Goal: Transaction & Acquisition: Purchase product/service

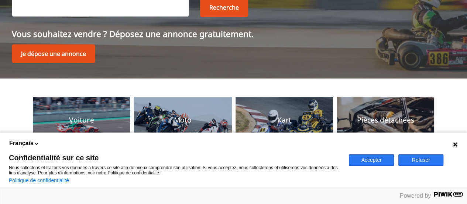
scroll to position [92, 0]
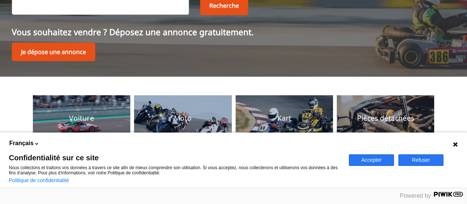
click at [406, 162] on button "Refuser" at bounding box center [421, 159] width 45 height 11
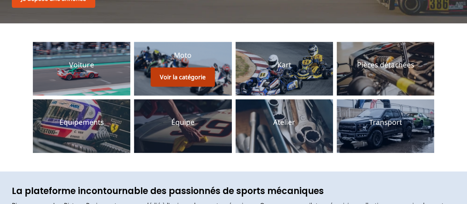
scroll to position [146, 0]
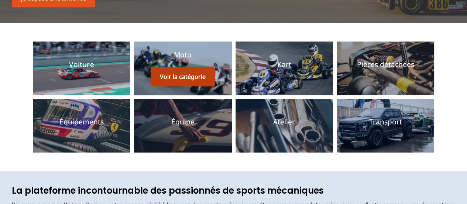
click at [177, 73] on button "Voir la catégorie" at bounding box center [183, 76] width 64 height 19
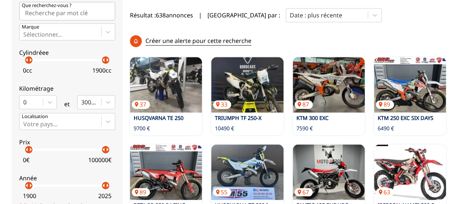
scroll to position [223, 0]
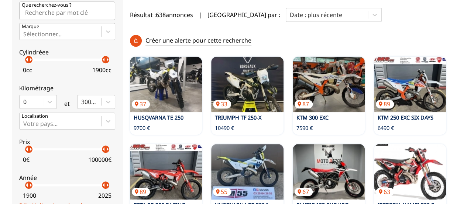
click at [72, 150] on div "0 € 100000 €" at bounding box center [67, 157] width 96 height 15
click at [48, 127] on div "Votre pays..." at bounding box center [61, 121] width 82 height 16
click at [25, 127] on input "Votre pays..." at bounding box center [23, 123] width 1 height 7
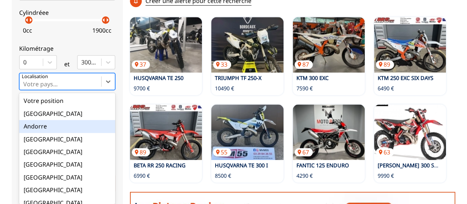
scroll to position [264, 0]
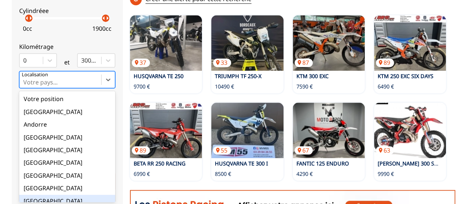
click at [40, 197] on div "France" at bounding box center [67, 200] width 96 height 13
click at [25, 85] on input "option France focused, 9 of 18. 18 results available. Use Up and Down to choose…" at bounding box center [23, 82] width 1 height 7
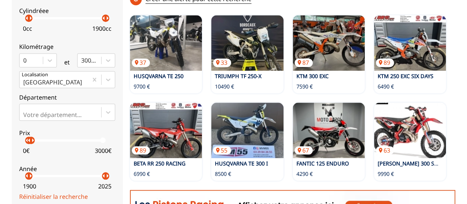
drag, startPoint x: 104, startPoint y: 140, endPoint x: 28, endPoint y: 142, distance: 76.1
click at [28, 142] on p "arrow_right" at bounding box center [32, 140] width 9 height 9
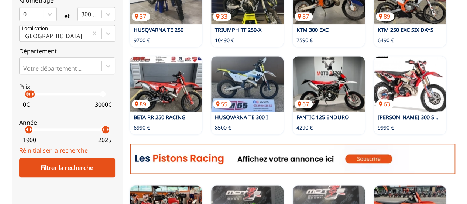
scroll to position [311, 0]
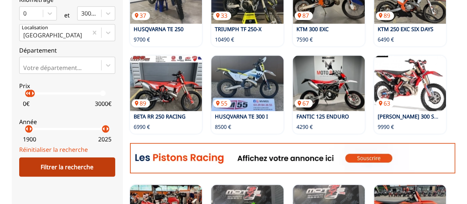
click at [56, 161] on div "Filtrer la recherche" at bounding box center [67, 166] width 96 height 19
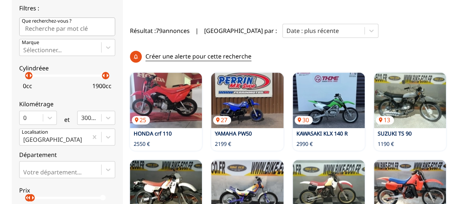
scroll to position [196, 0]
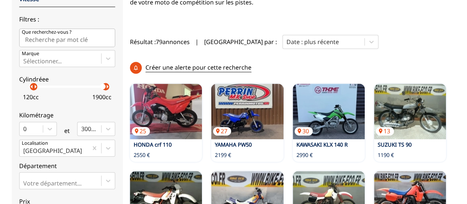
click at [31, 89] on p "arrow_right" at bounding box center [35, 86] width 9 height 9
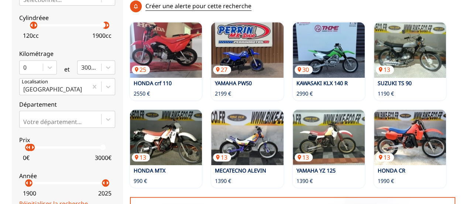
scroll to position [311, 0]
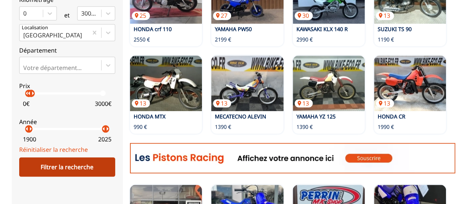
click at [61, 164] on div "Filtrer la recherche" at bounding box center [67, 166] width 96 height 19
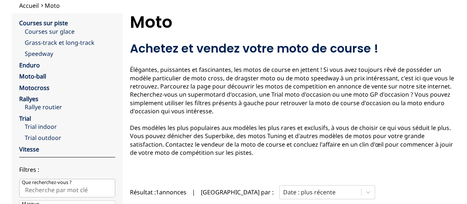
scroll to position [44, 0]
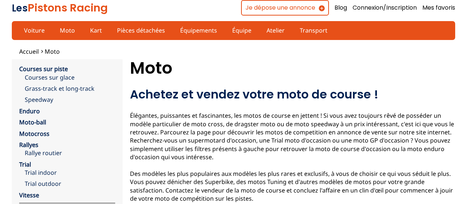
scroll to position [57, 0]
